Goal: Task Accomplishment & Management: Complete application form

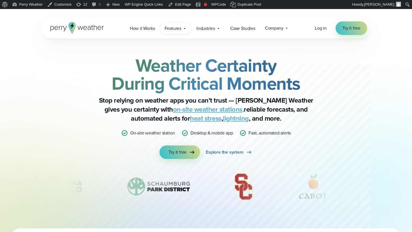
click at [179, 28] on span "Features" at bounding box center [173, 28] width 17 height 7
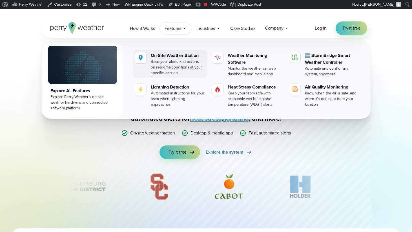
click at [159, 68] on div "Base your alerts and actions on real-time conditions at your specific location" at bounding box center [178, 67] width 54 height 17
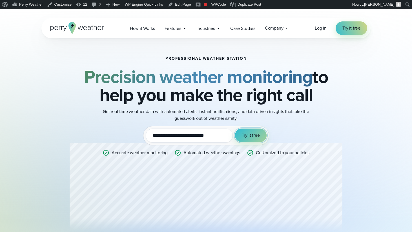
click at [245, 137] on span "Try it free" at bounding box center [251, 135] width 18 height 7
